Goal: Information Seeking & Learning: Learn about a topic

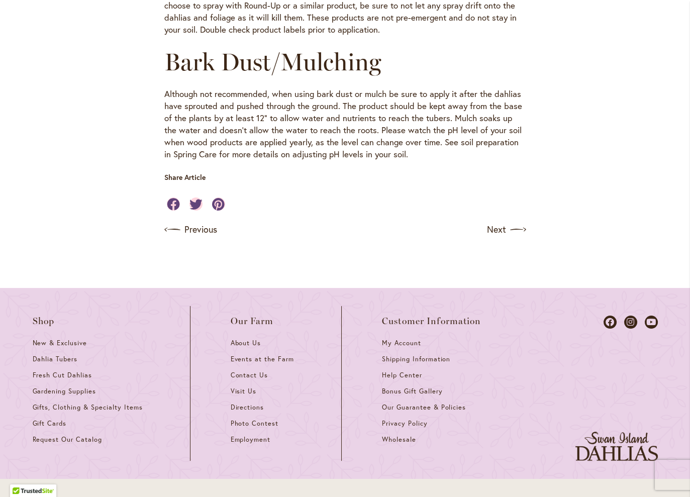
scroll to position [1168, 0]
click at [189, 221] on link "Previous" at bounding box center [189, 229] width 51 height 16
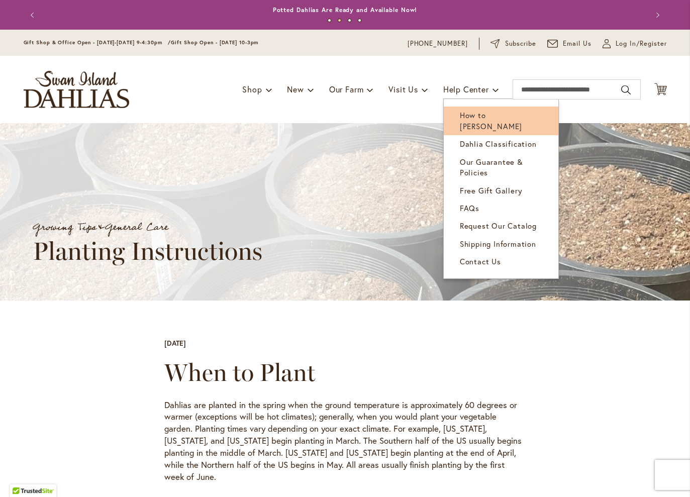
click at [485, 117] on span "How to [PERSON_NAME]" at bounding box center [491, 120] width 62 height 21
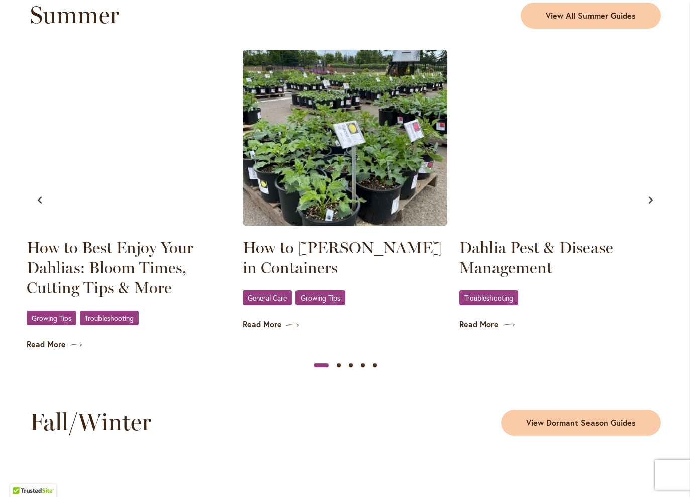
scroll to position [975, 0]
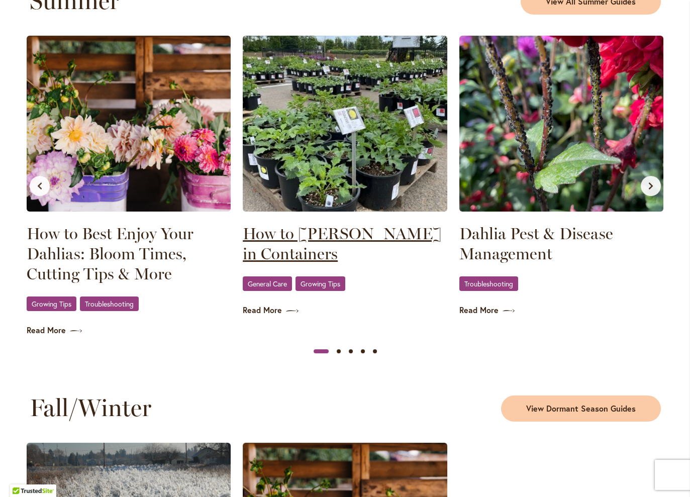
click at [303, 243] on link "How to Grow Dahlias in Containers" at bounding box center [345, 244] width 205 height 40
